Goal: Share content: Share content

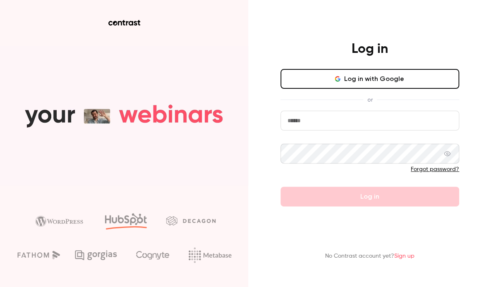
type input "**********"
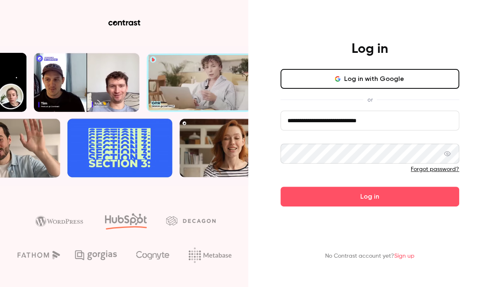
click at [268, 152] on div "**********" at bounding box center [369, 124] width 215 height 166
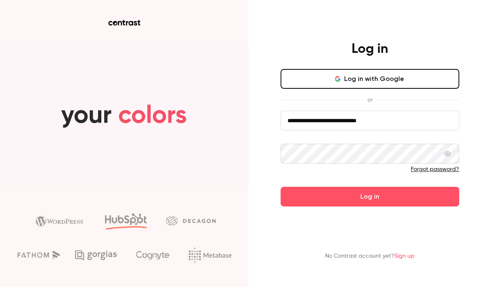
click at [268, 152] on div "**********" at bounding box center [369, 124] width 215 height 166
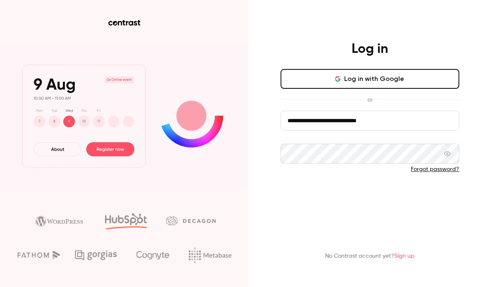
click at [355, 192] on button "Log in" at bounding box center [369, 197] width 179 height 20
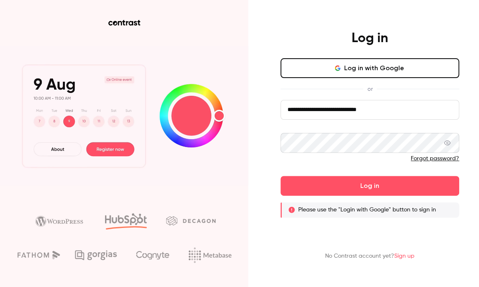
click at [280, 176] on button "Log in" at bounding box center [369, 186] width 179 height 20
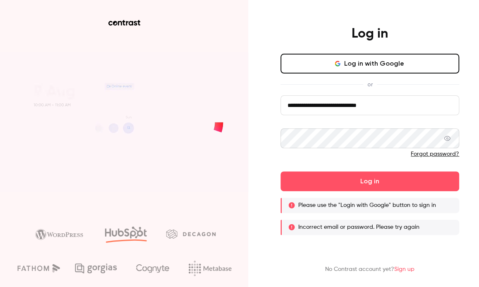
click at [405, 254] on div "No Contrast account yet? Sign up" at bounding box center [369, 257] width 215 height 45
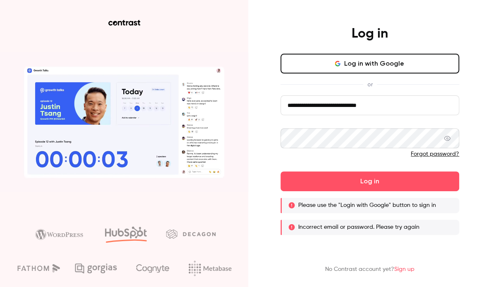
click at [429, 155] on link "Forgot password?" at bounding box center [434, 154] width 48 height 6
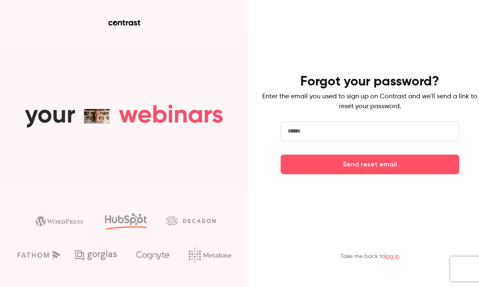
click at [349, 129] on input "email" at bounding box center [369, 131] width 179 height 20
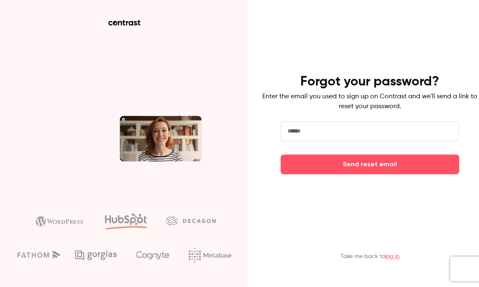
type input "**********"
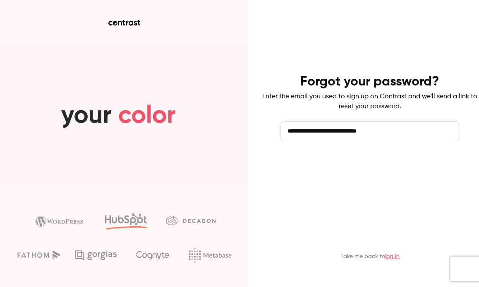
click at [353, 167] on button "Send reset email" at bounding box center [369, 165] width 179 height 20
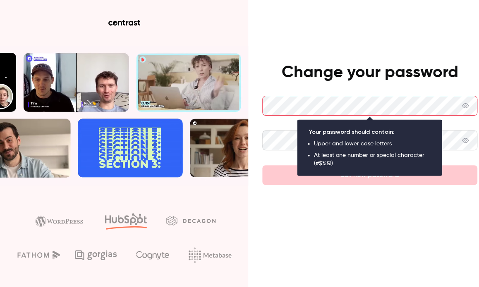
click at [269, 158] on div at bounding box center [369, 158] width 215 height 13
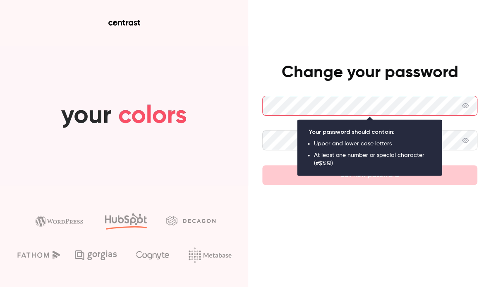
click at [255, 107] on div "Change your password Set new password" at bounding box center [239, 143] width 479 height 287
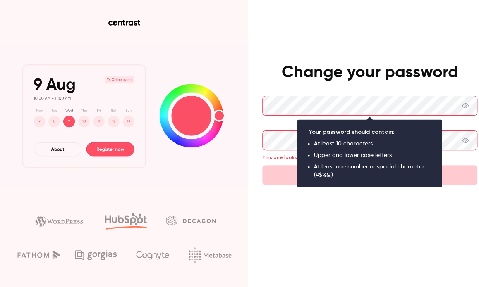
click at [257, 142] on div "Change your password This one looks somewhat different, please make both match.…" at bounding box center [239, 143] width 479 height 287
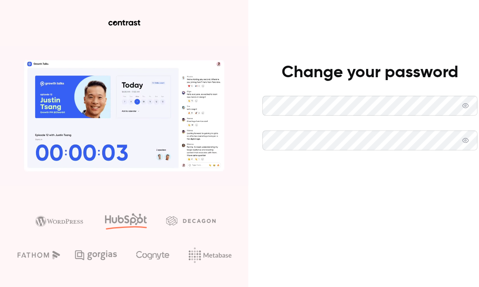
click at [282, 170] on button "Set new password" at bounding box center [369, 175] width 215 height 20
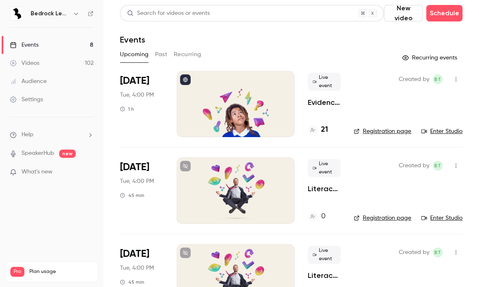
click at [57, 64] on link "Videos 102" at bounding box center [51, 63] width 103 height 18
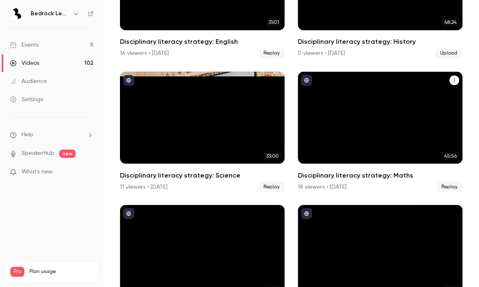
scroll to position [536, 0]
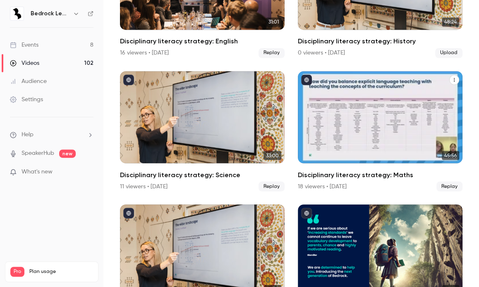
click at [423, 92] on div "Disciplinary literacy strategy: Maths" at bounding box center [380, 117] width 164 height 93
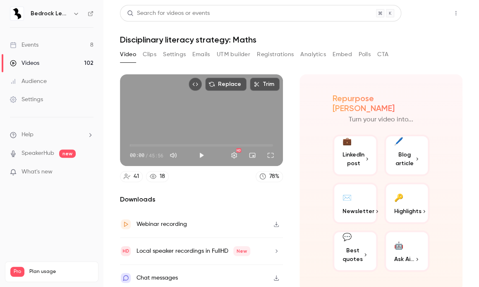
click at [410, 13] on button "Share" at bounding box center [426, 13] width 33 height 17
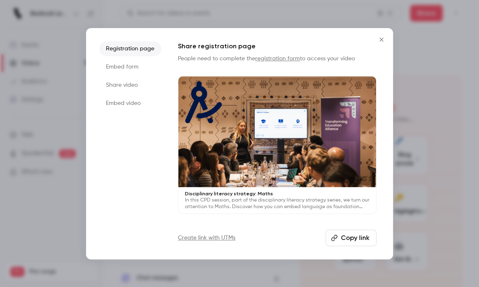
click at [124, 83] on li "Share video" at bounding box center [130, 85] width 62 height 15
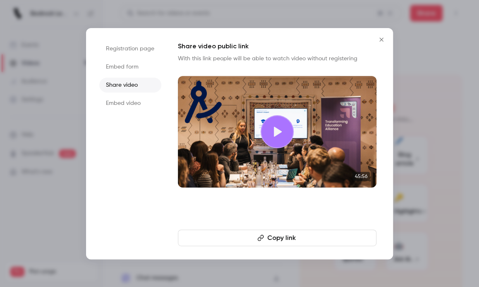
click at [279, 238] on button "Copy link" at bounding box center [277, 238] width 198 height 17
click at [381, 40] on icon "Close" at bounding box center [381, 39] width 10 height 7
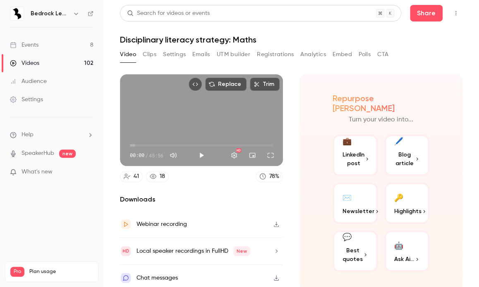
click at [25, 61] on div "Videos" at bounding box center [24, 63] width 29 height 8
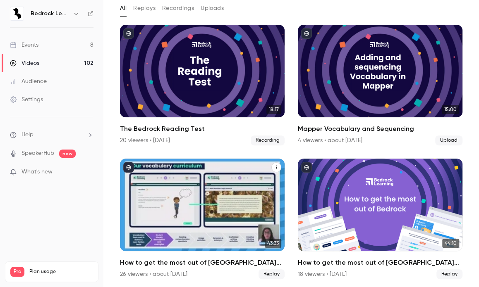
scroll to position [48, 0]
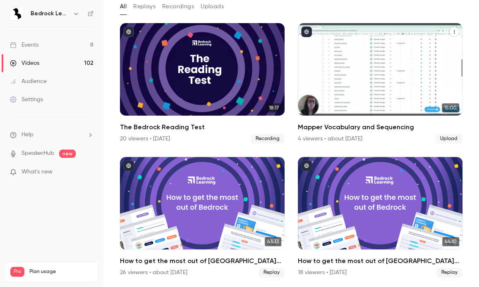
click at [428, 57] on div "Mapper Vocabulary and Sequencing" at bounding box center [380, 69] width 164 height 93
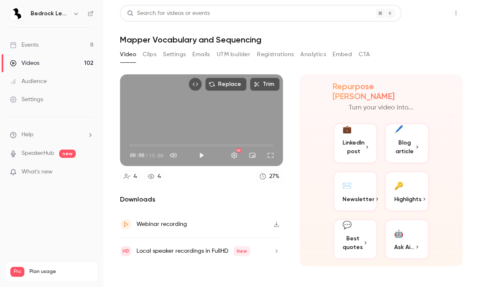
click at [429, 12] on button "Share" at bounding box center [426, 13] width 33 height 17
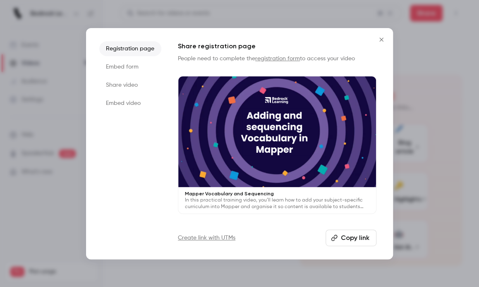
click at [132, 85] on li "Share video" at bounding box center [130, 85] width 62 height 15
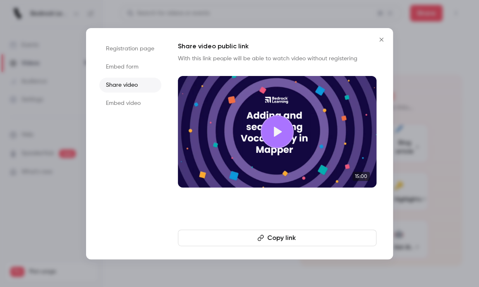
click at [276, 228] on div "Share video public link With this link people will be able to watch video witho…" at bounding box center [277, 143] width 198 height 205
click at [274, 239] on button "Copy link" at bounding box center [277, 238] width 198 height 17
